Goal: Information Seeking & Learning: Find contact information

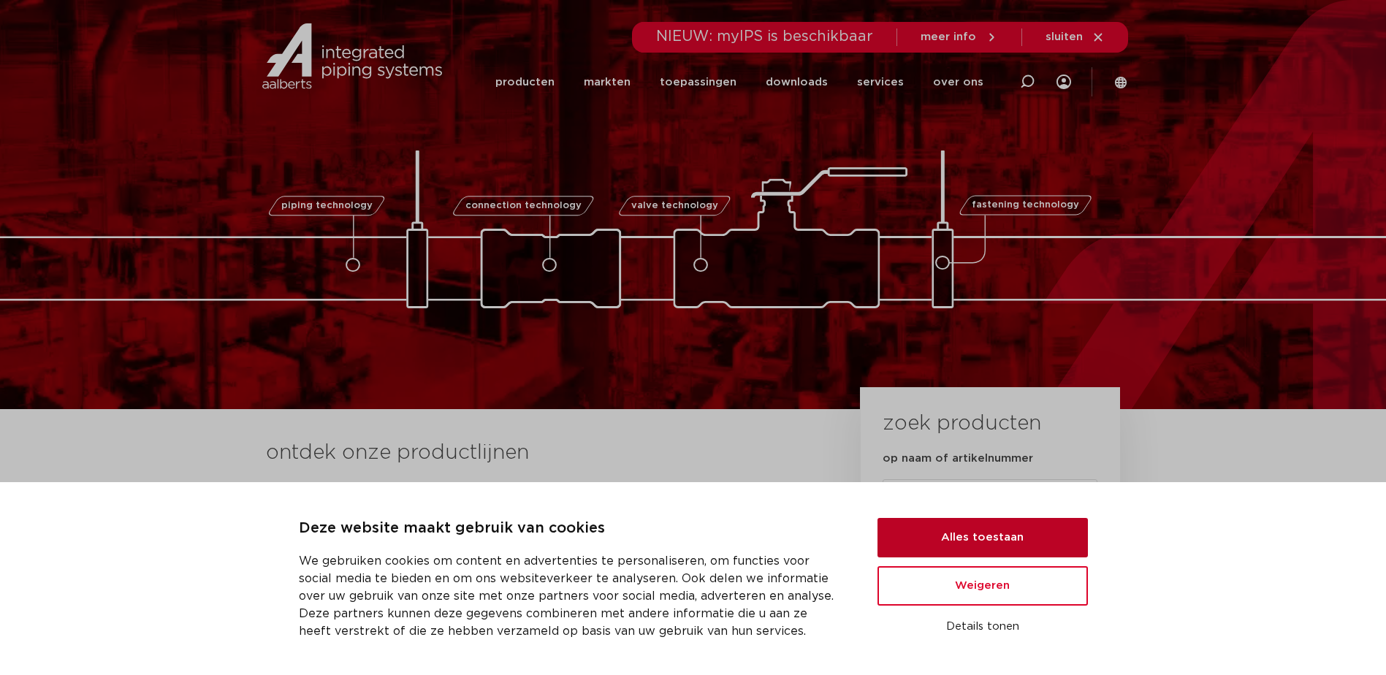
click at [984, 542] on button "Alles toestaan" at bounding box center [982, 537] width 210 height 39
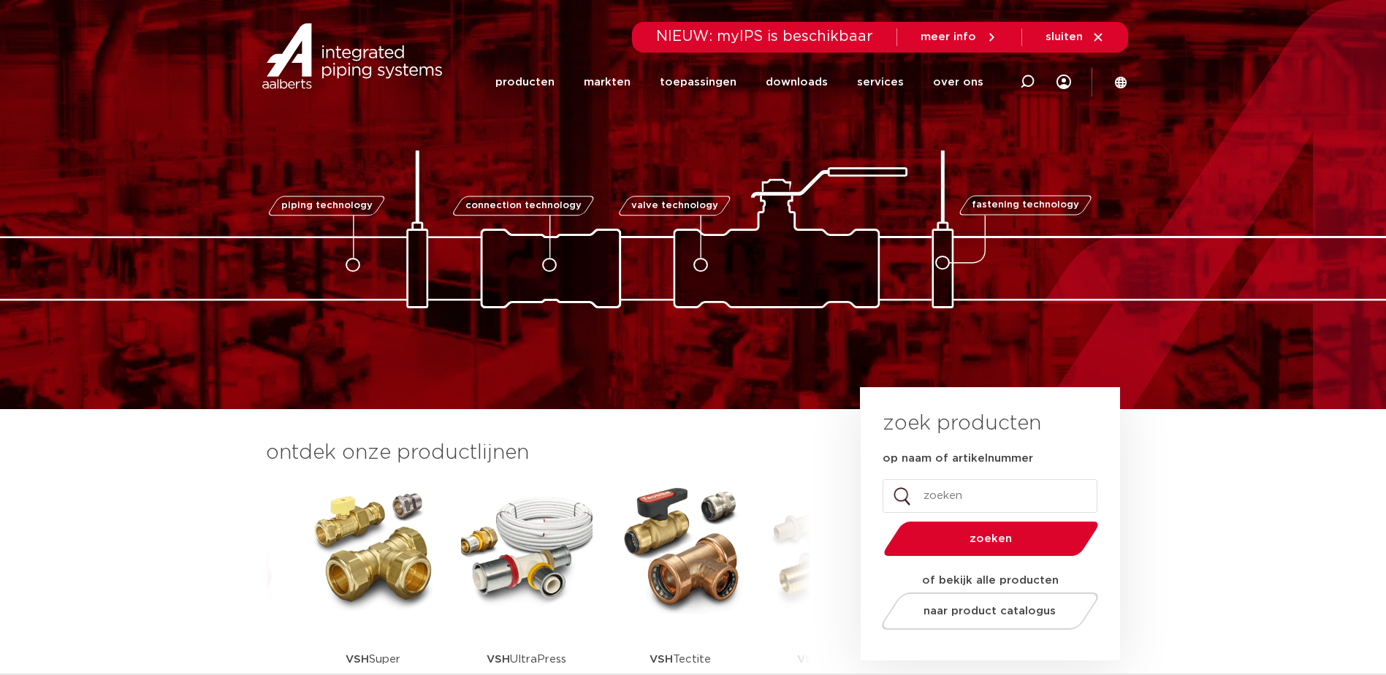
click at [1116, 76] on link at bounding box center [1120, 82] width 13 height 13
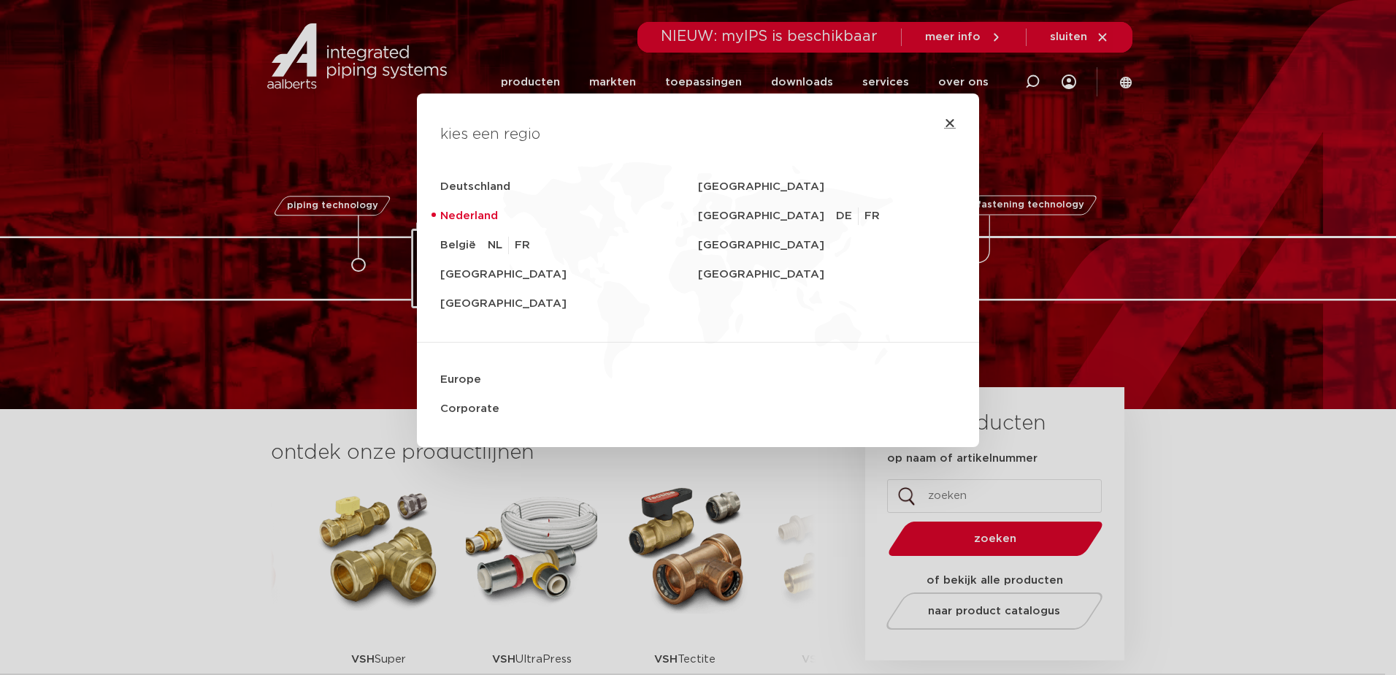
click at [944, 121] on icon "Close" at bounding box center [950, 123] width 12 height 12
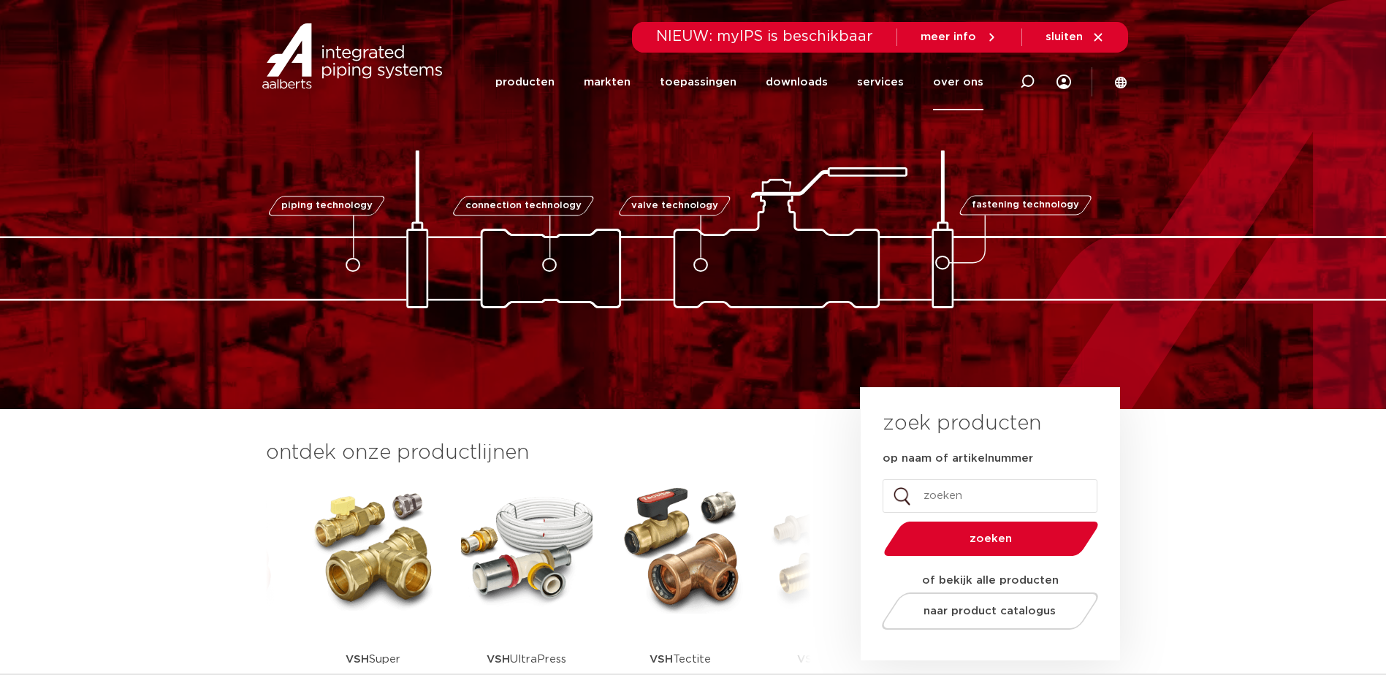
click at [956, 83] on link "over ons" at bounding box center [958, 82] width 50 height 56
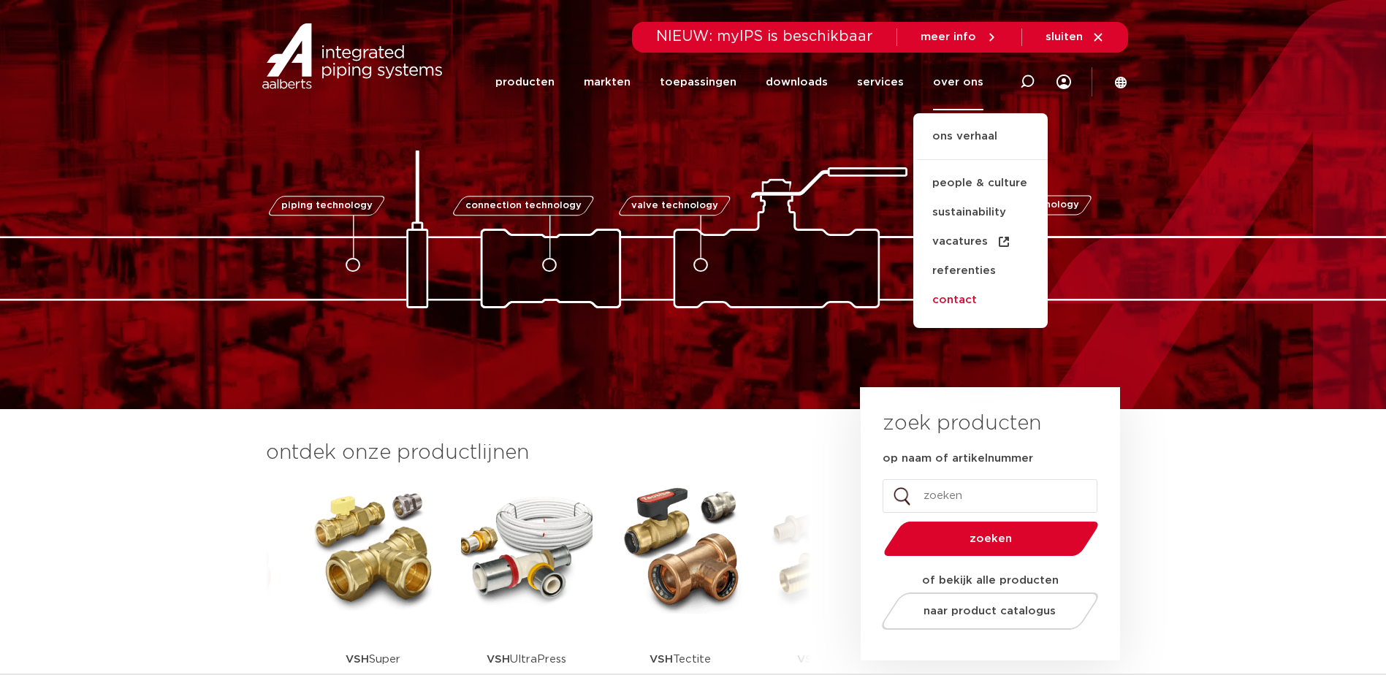
click at [945, 305] on link "contact" at bounding box center [980, 300] width 134 height 29
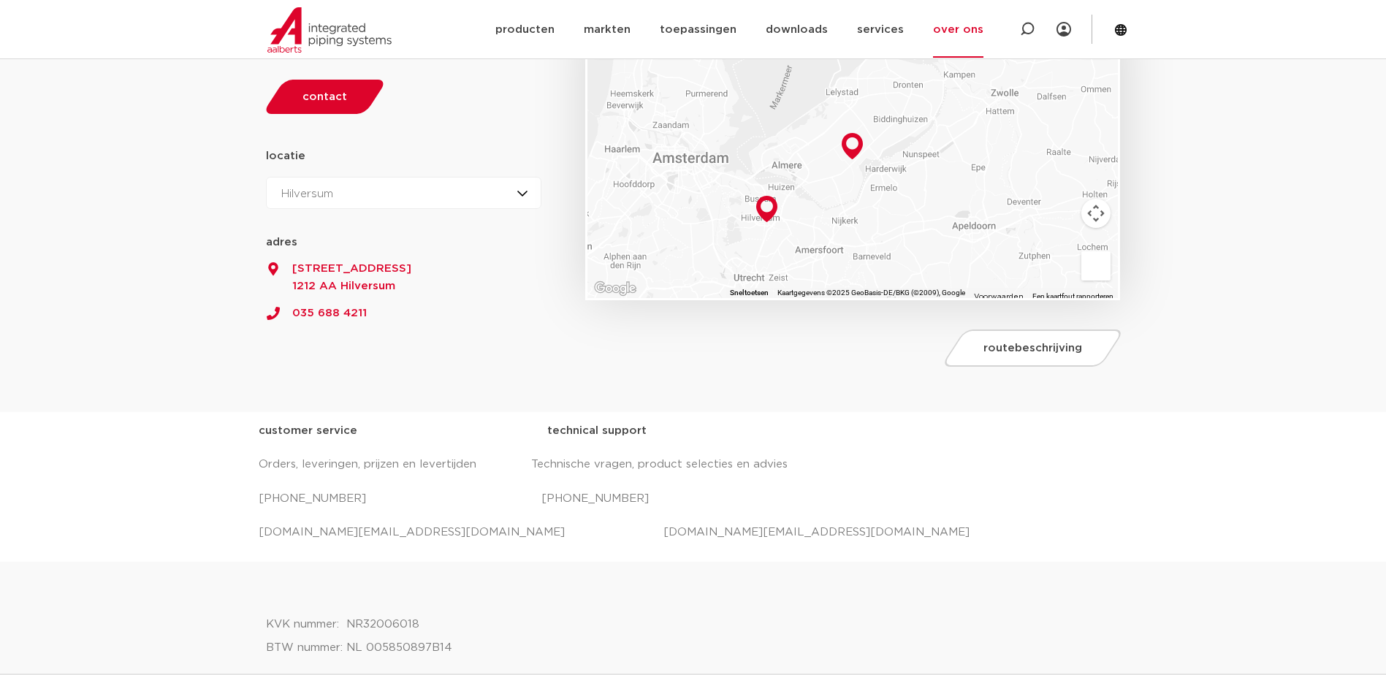
scroll to position [219, 0]
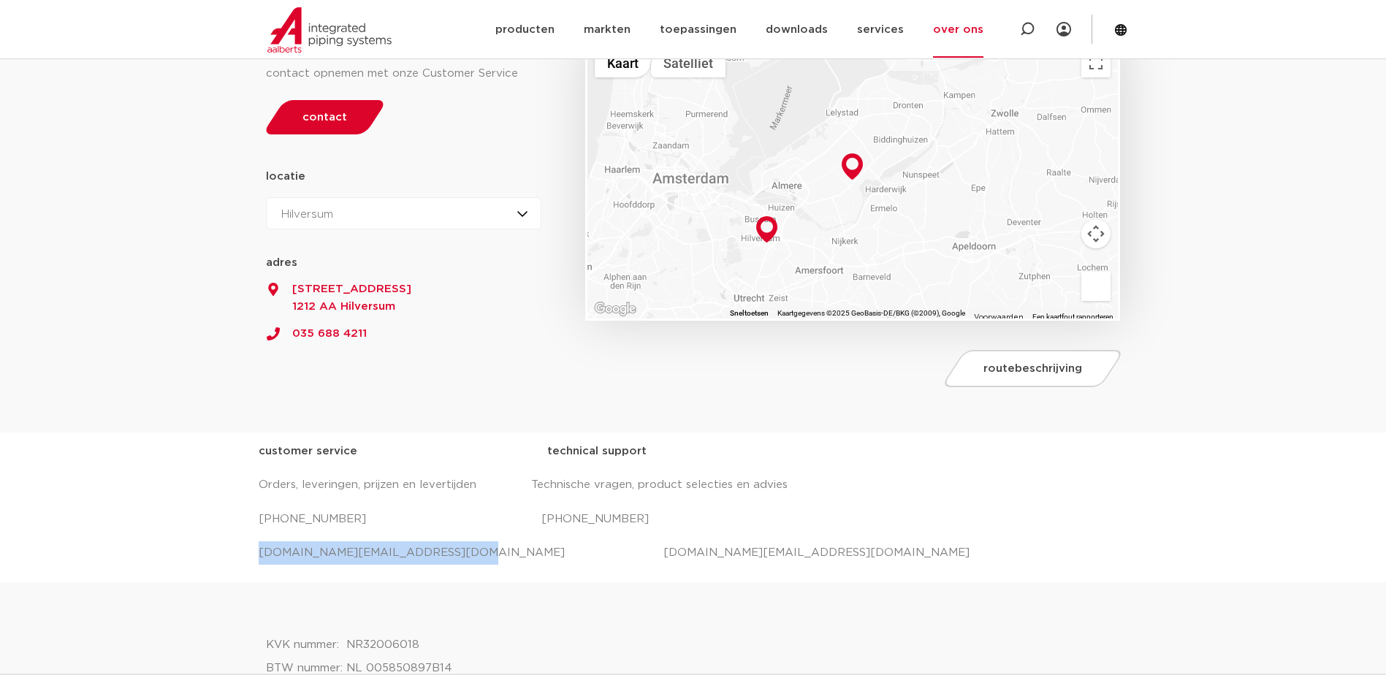
drag, startPoint x: 440, startPoint y: 552, endPoint x: 261, endPoint y: 552, distance: 178.9
click at [261, 552] on p "salessupport.nl@aalberts-ips.com projecten.nl@aalberts-ips.com" at bounding box center [693, 552] width 869 height 23
copy p "salessupport.nl@aalberts-ips.com"
